Goal: Navigation & Orientation: Find specific page/section

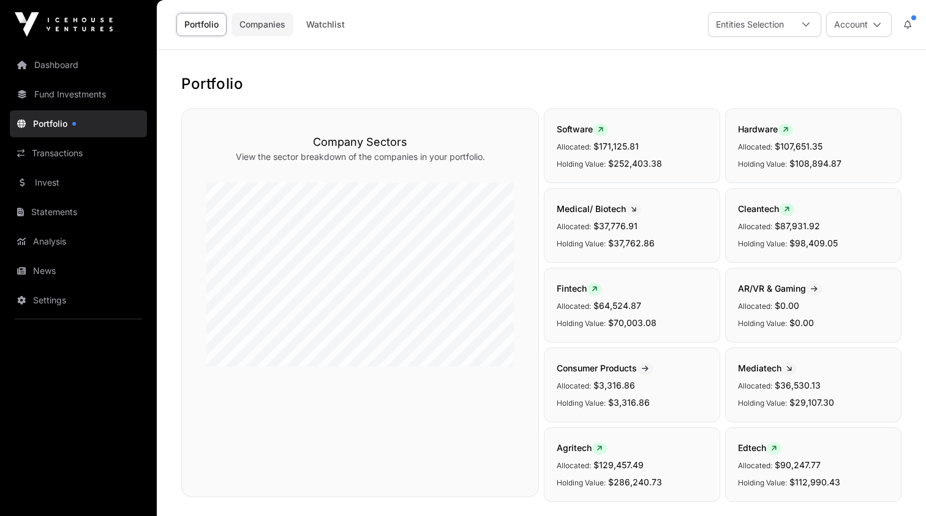
click at [257, 22] on link "Companies" at bounding box center [263, 24] width 62 height 23
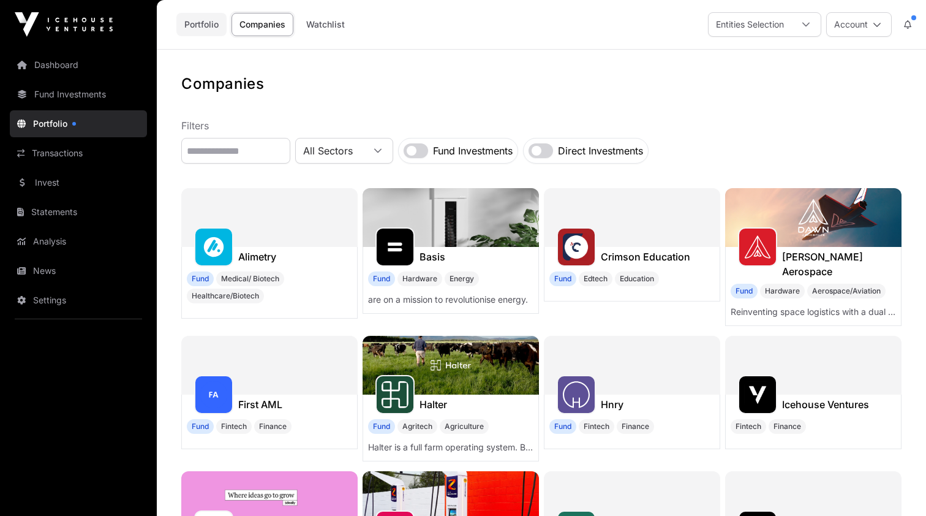
click at [210, 26] on link "Portfolio" at bounding box center [201, 24] width 50 height 23
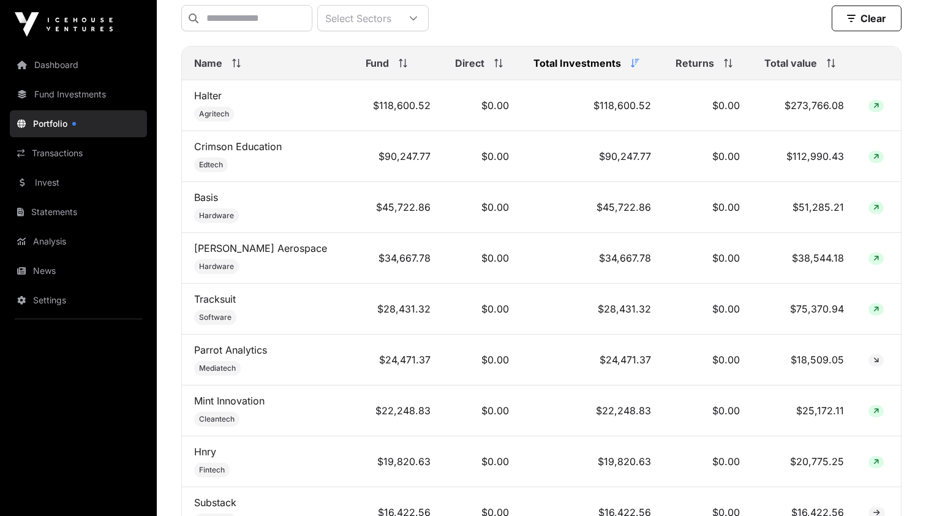
scroll to position [524, 0]
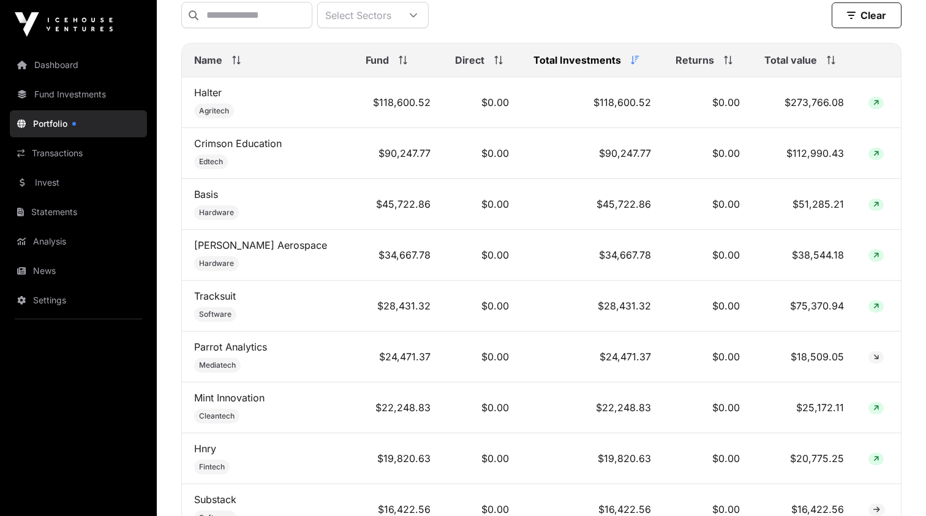
click at [237, 70] on th "Name" at bounding box center [268, 60] width 172 height 34
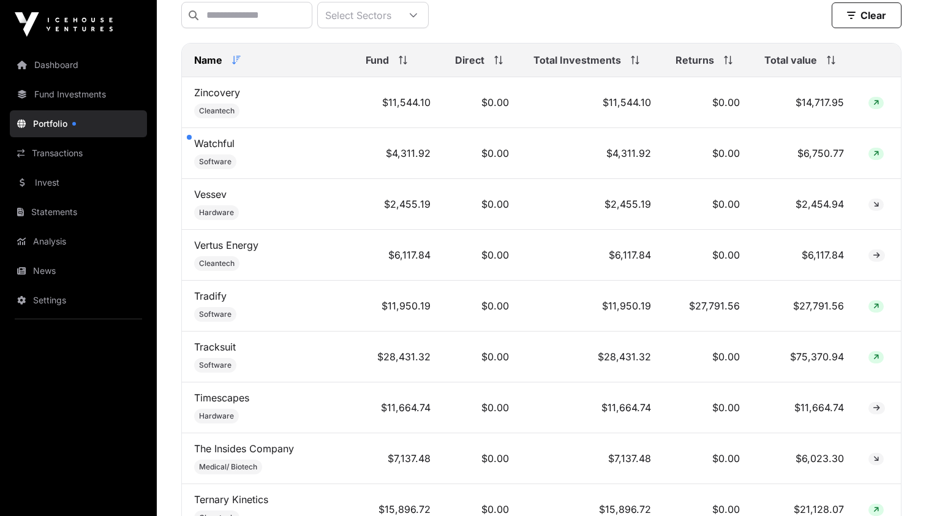
click at [237, 70] on th "Name" at bounding box center [268, 60] width 172 height 34
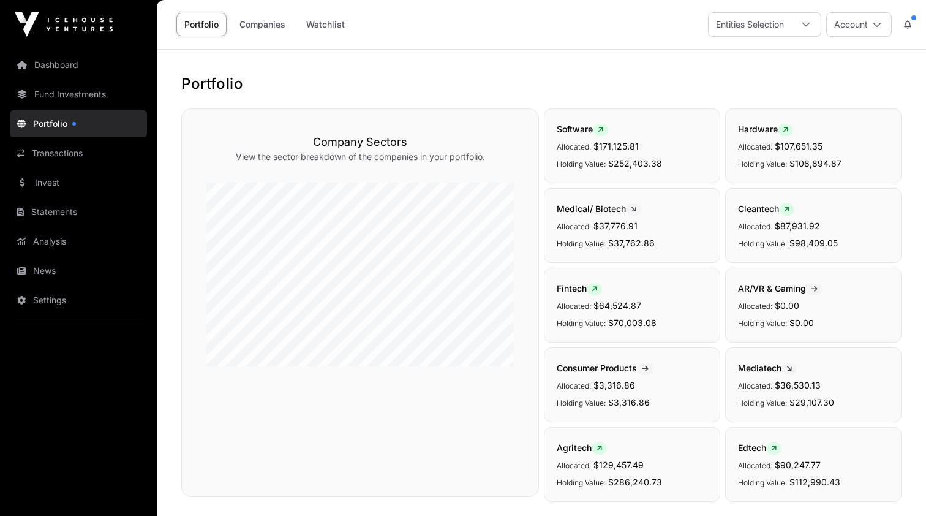
scroll to position [0, 0]
click at [94, 59] on link "Dashboard" at bounding box center [78, 64] width 137 height 27
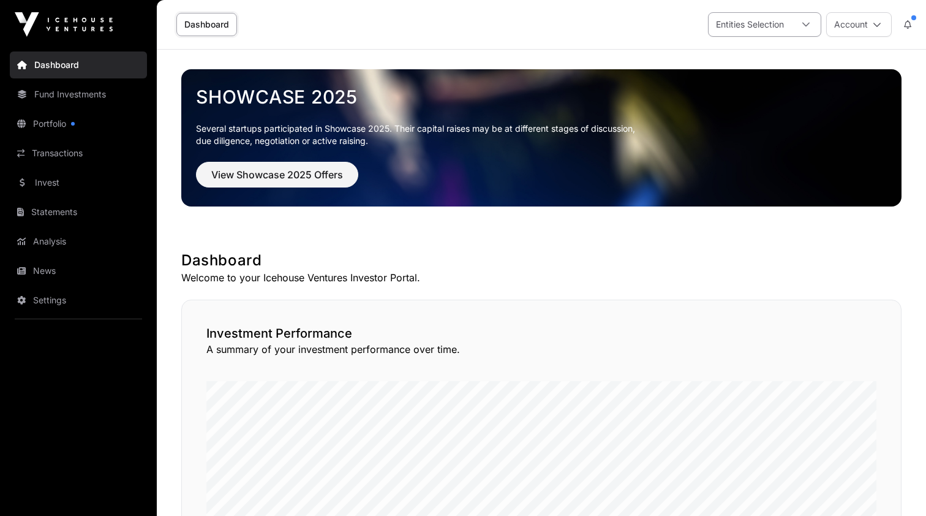
click at [771, 23] on div "Entities Selection" at bounding box center [750, 24] width 83 height 23
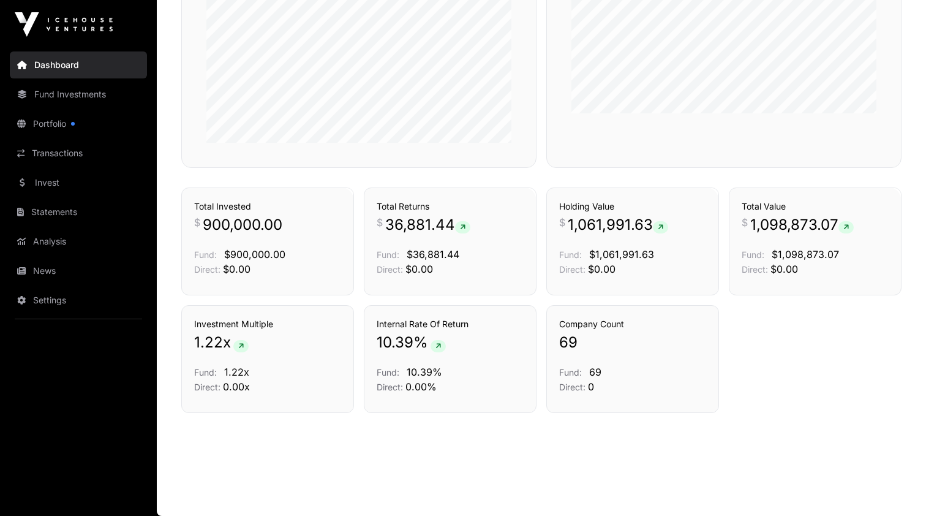
scroll to position [794, 0]
click at [99, 96] on link "Fund Investments" at bounding box center [78, 94] width 137 height 27
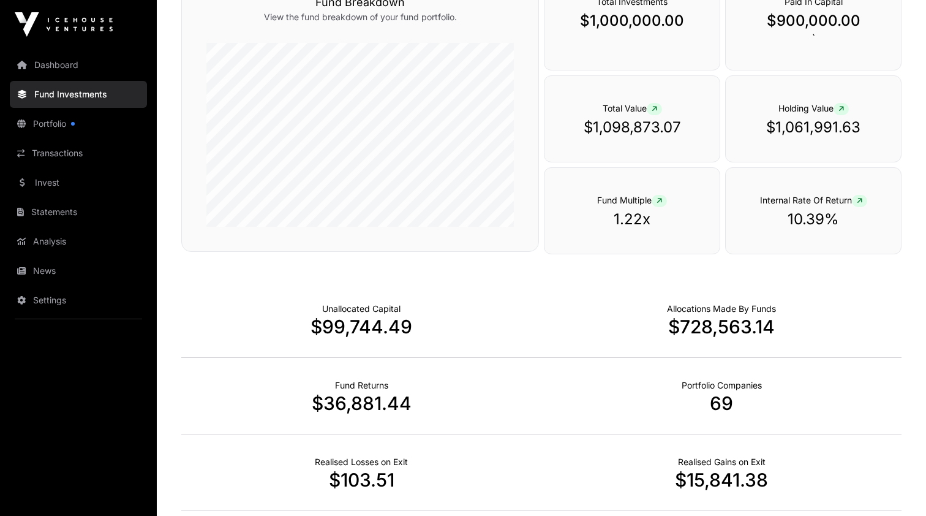
scroll to position [577, 0]
